Goal: Transaction & Acquisition: Purchase product/service

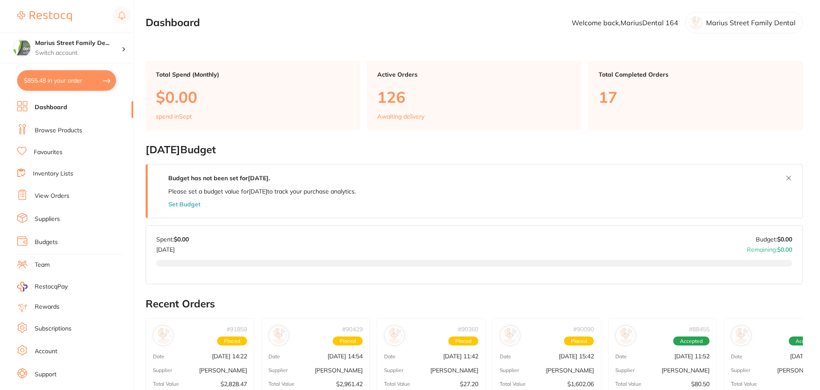
drag, startPoint x: 69, startPoint y: 131, endPoint x: 131, endPoint y: 95, distance: 71.7
click at [69, 131] on link "Browse Products" at bounding box center [59, 130] width 48 height 9
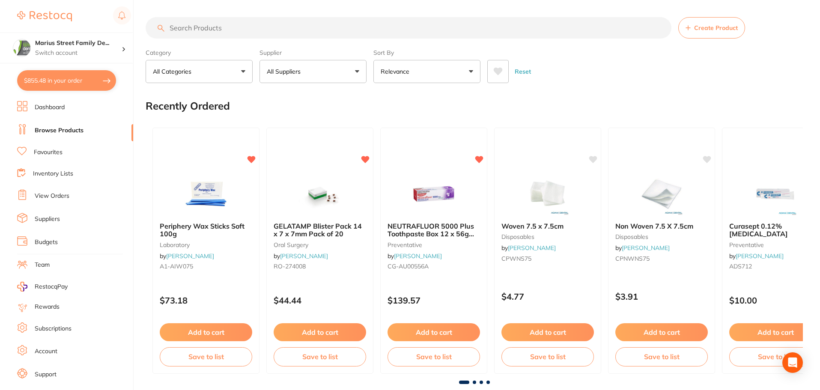
click at [190, 30] on input "search" at bounding box center [409, 27] width 526 height 21
type input "prophy cups"
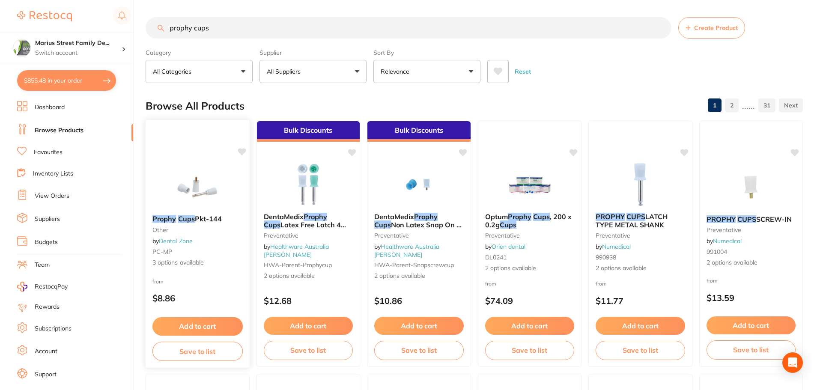
click at [198, 324] on button "Add to cart" at bounding box center [197, 326] width 90 height 18
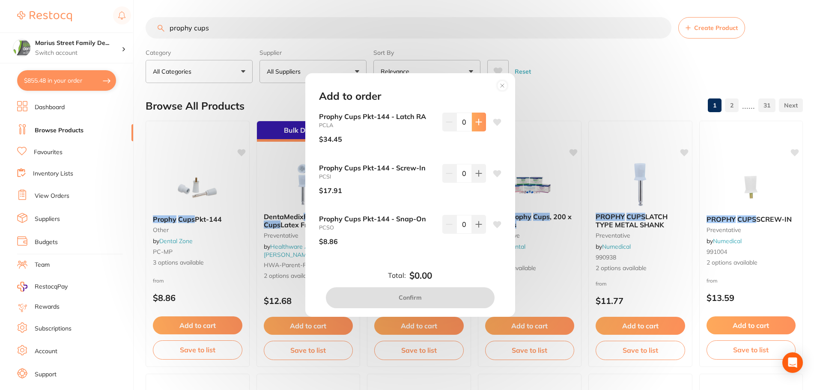
click at [479, 125] on icon at bounding box center [478, 122] width 7 height 7
type input "1"
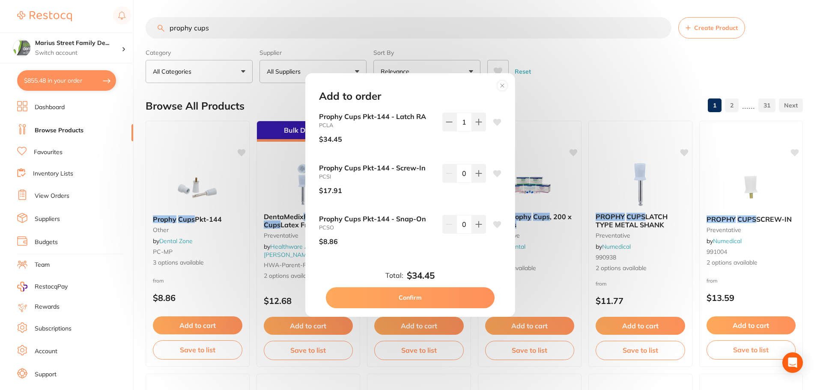
click at [408, 295] on button "Confirm" at bounding box center [410, 297] width 169 height 21
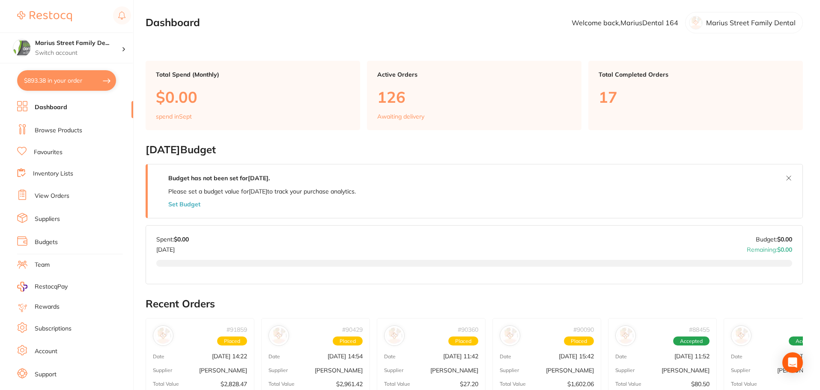
click at [45, 128] on link "Browse Products" at bounding box center [59, 130] width 48 height 9
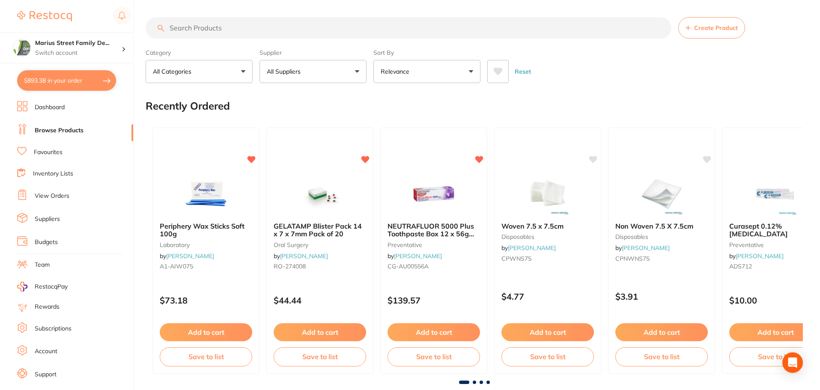
click at [47, 196] on link "View Orders" at bounding box center [52, 196] width 35 height 9
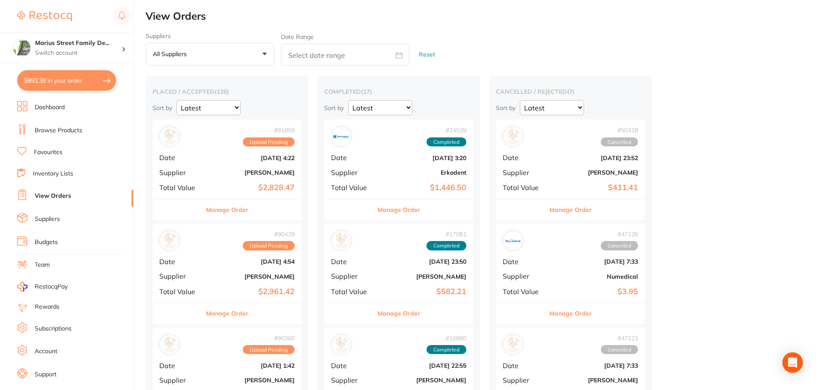
click at [261, 172] on b "[PERSON_NAME]" at bounding box center [252, 172] width 86 height 7
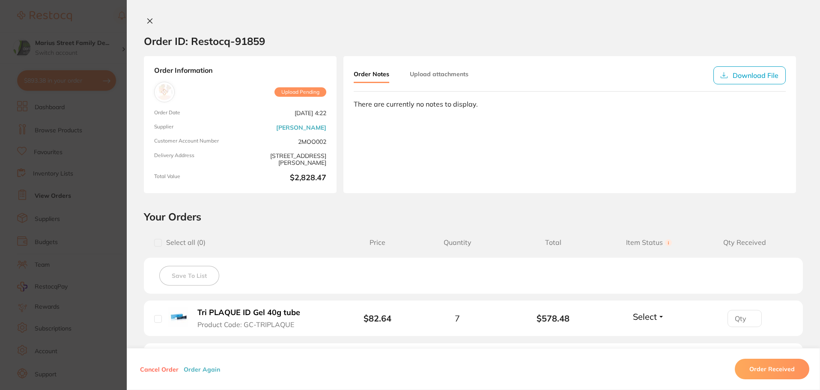
click at [149, 22] on icon at bounding box center [150, 21] width 5 height 5
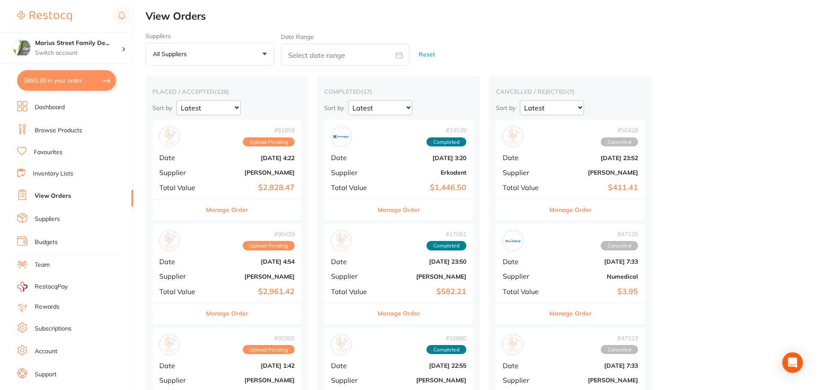
click at [257, 157] on b "[DATE] 4:22" at bounding box center [252, 157] width 86 height 7
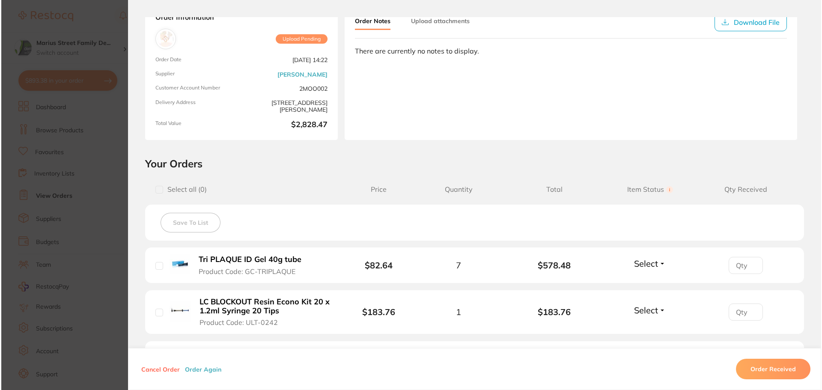
scroll to position [57, 0]
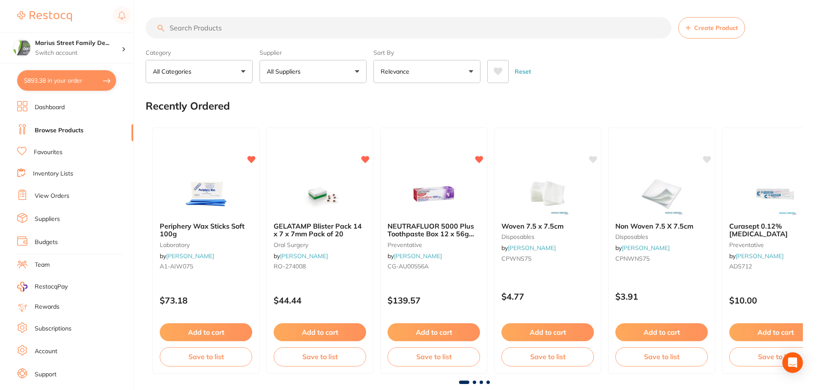
click at [54, 80] on button "$893.38 in your order" at bounding box center [66, 80] width 99 height 21
checkbox input "true"
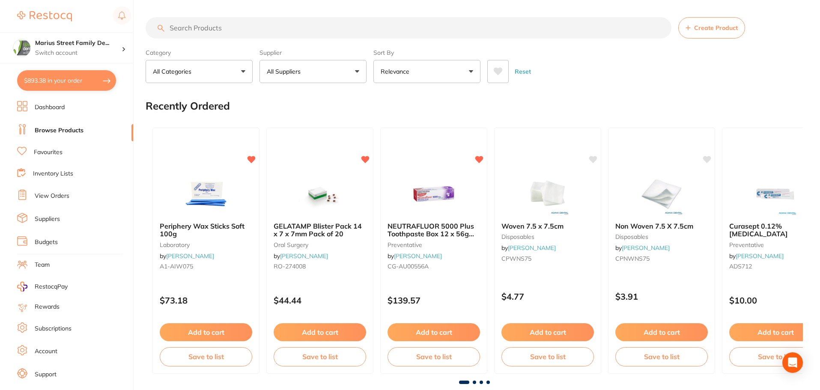
checkbox input "true"
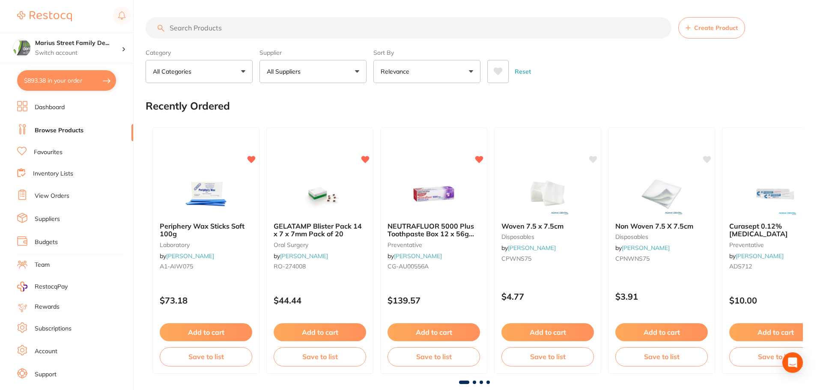
checkbox input "true"
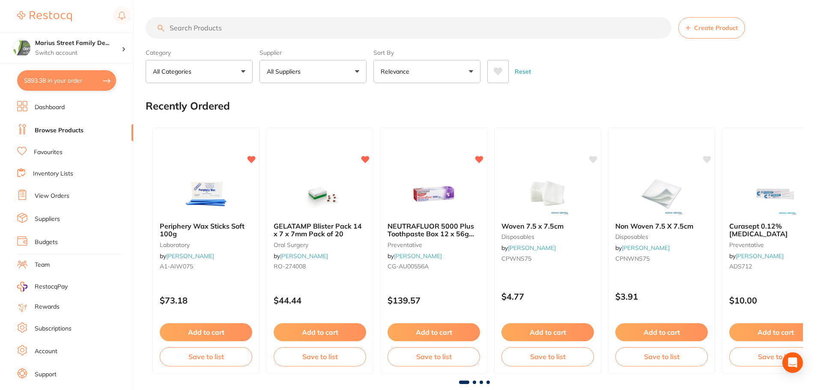
checkbox input "true"
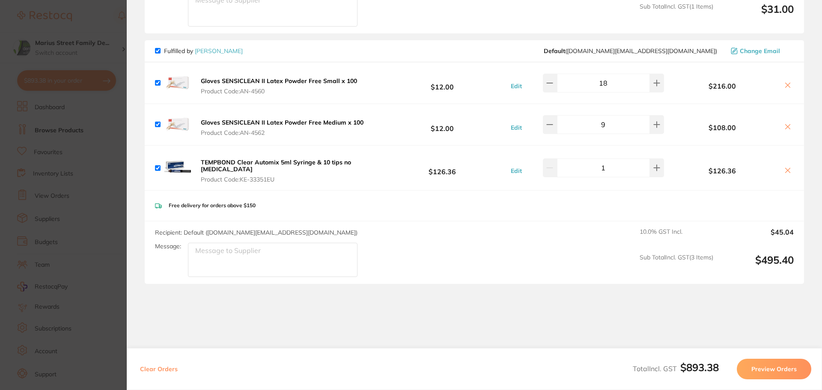
scroll to position [861, 0]
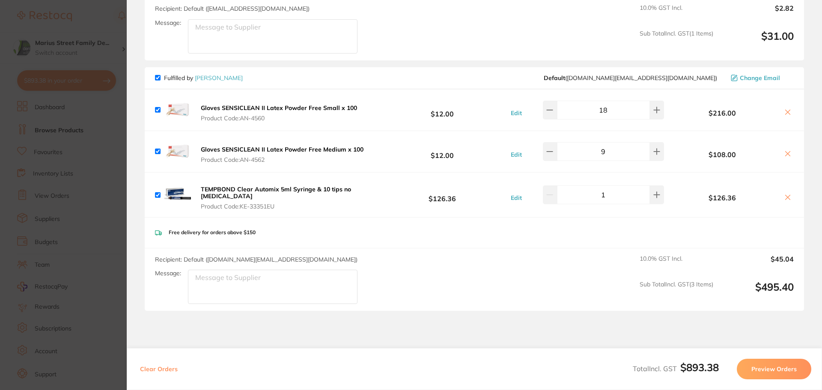
click at [84, 20] on section "Update RRP Set your pre negotiated price for this item. Item Agreed RRP (excl. …" at bounding box center [411, 195] width 822 height 390
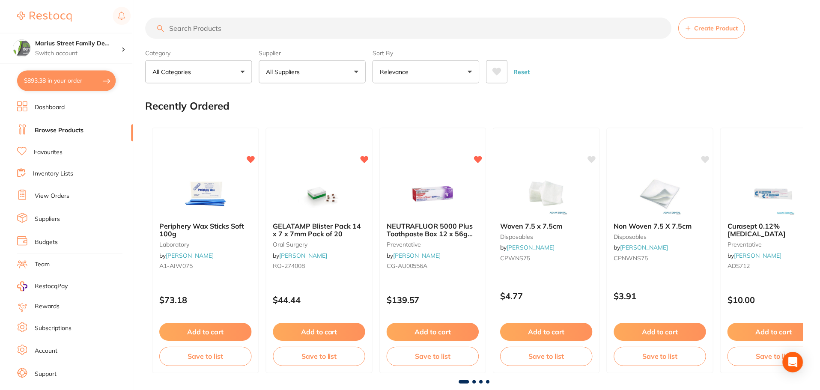
scroll to position [0, 0]
click at [58, 77] on button "$893.38 in your order" at bounding box center [66, 80] width 99 height 21
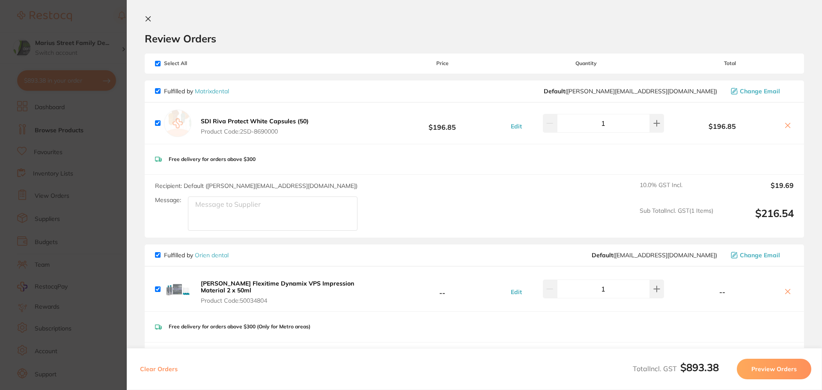
scroll to position [0, 0]
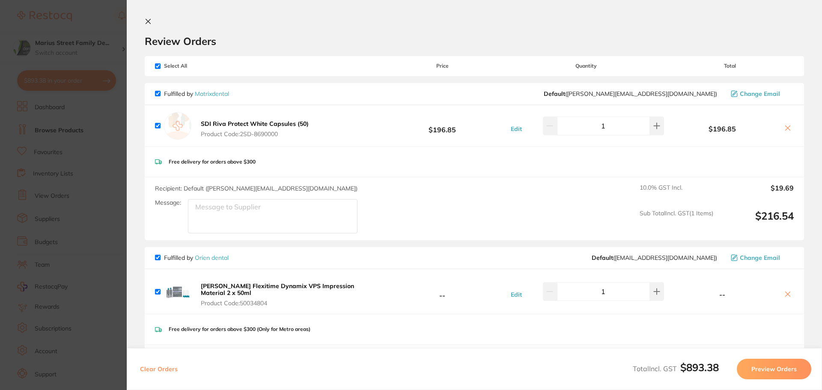
click at [152, 20] on button at bounding box center [150, 22] width 10 height 8
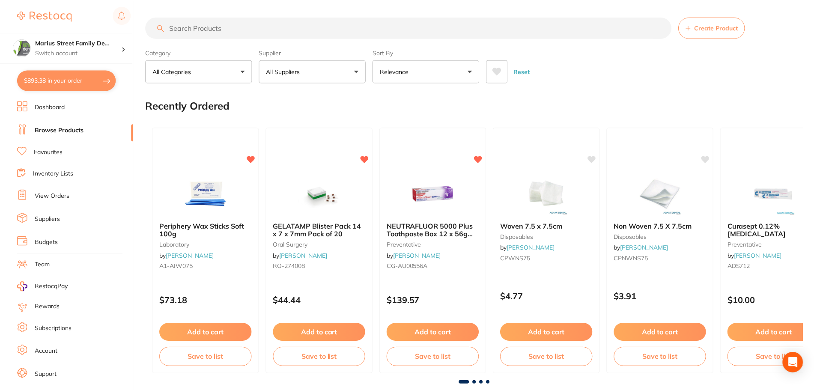
scroll to position [0, 0]
click at [305, 66] on button "All Suppliers" at bounding box center [312, 70] width 107 height 23
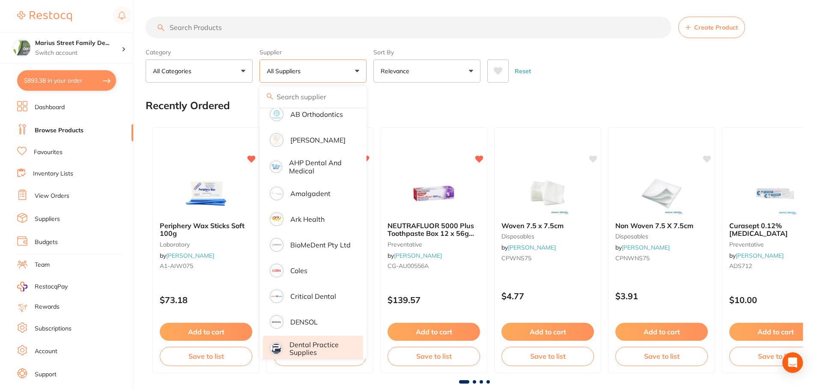
scroll to position [0, 0]
